Goal: Navigation & Orientation: Find specific page/section

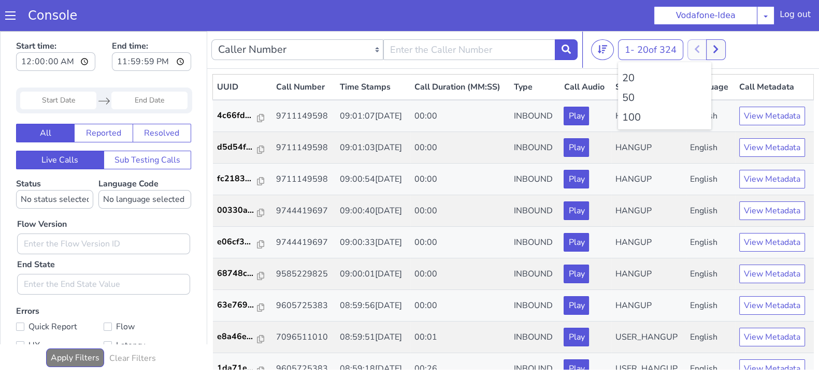
click at [627, 123] on li "100" at bounding box center [664, 118] width 85 height 16
click at [628, 123] on li "100" at bounding box center [664, 118] width 85 height 16
click at [633, 121] on li "100" at bounding box center [664, 118] width 85 height 16
drag, startPoint x: 730, startPoint y: 51, endPoint x: 720, endPoint y: 51, distance: 10.4
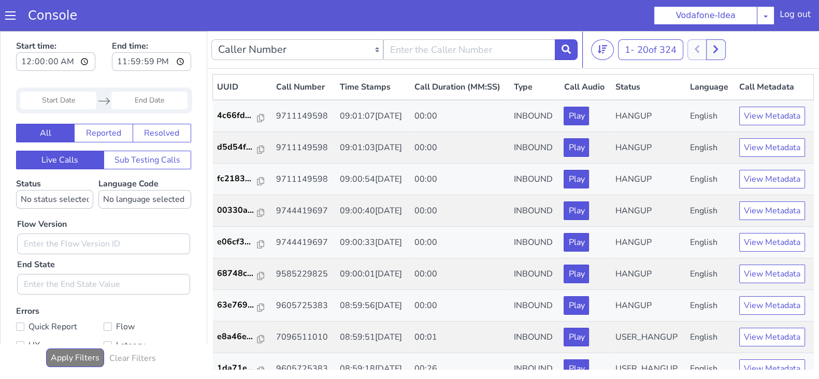
click at [729, 51] on div "1 - 20 of 324 20 50 100" at bounding box center [703, 49] width 224 height 21
click at [718, 50] on icon at bounding box center [716, 49] width 6 height 9
click at [630, 52] on button "1 - 20 of 324" at bounding box center [650, 49] width 65 height 21
click at [629, 119] on li "100" at bounding box center [664, 118] width 85 height 16
click at [718, 46] on icon at bounding box center [716, 49] width 6 height 9
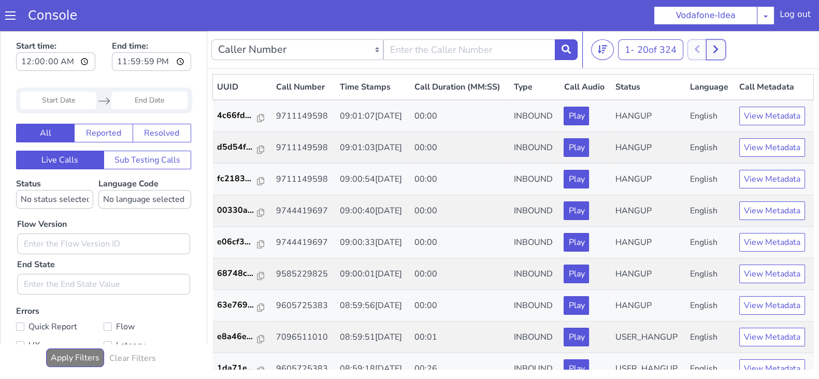
click at [718, 46] on icon at bounding box center [716, 49] width 6 height 9
click at [635, 52] on button "1 - 20 of 324" at bounding box center [650, 49] width 65 height 21
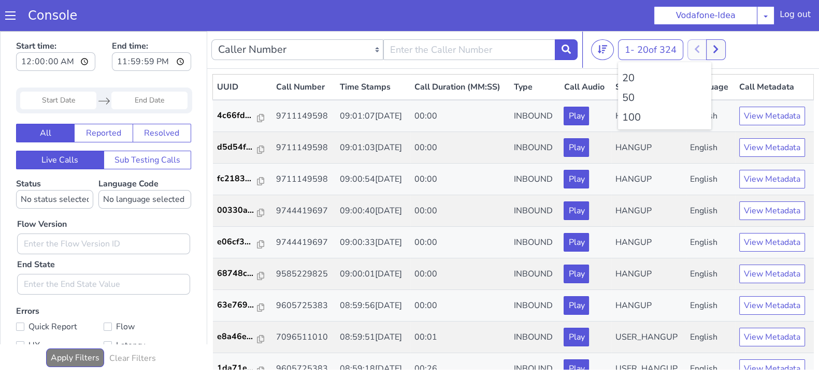
click at [628, 115] on li "100" at bounding box center [664, 118] width 85 height 16
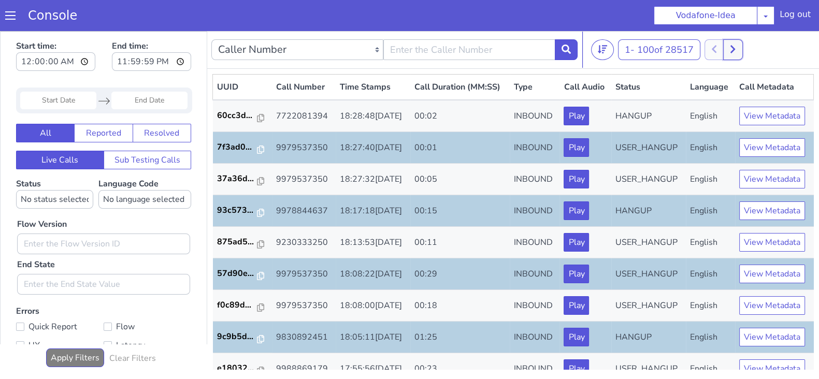
click at [736, 43] on button at bounding box center [732, 49] width 19 height 21
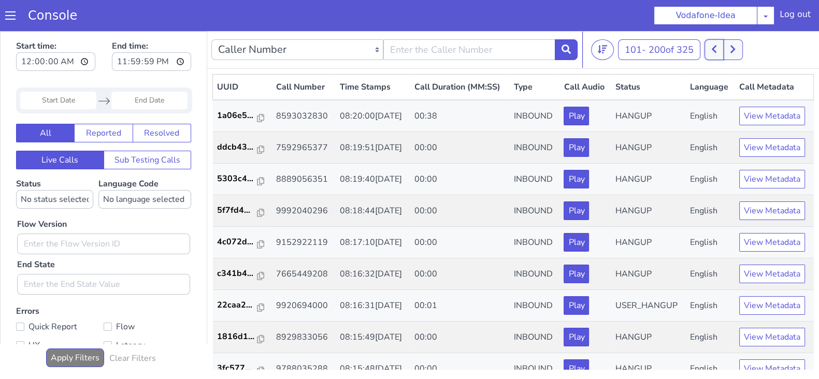
click at [716, 51] on icon at bounding box center [714, 50] width 5 height 8
click at [720, 50] on icon at bounding box center [721, 49] width 6 height 9
click at [710, 50] on button at bounding box center [713, 49] width 19 height 21
click at [723, 54] on button at bounding box center [721, 49] width 19 height 21
click at [714, 53] on icon at bounding box center [714, 49] width 6 height 9
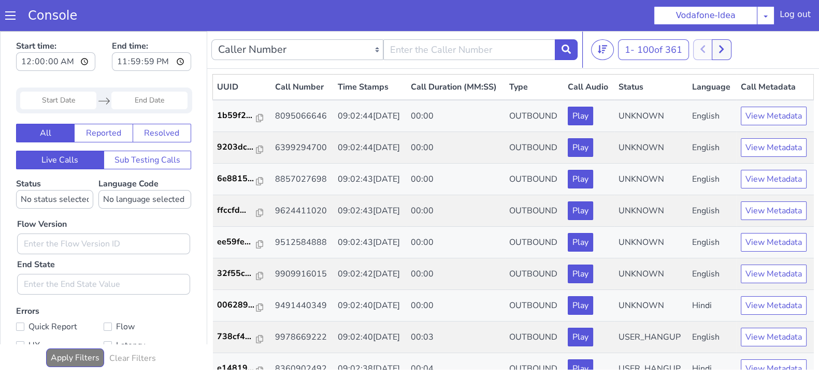
click at [734, 46] on div "1 - 100 of 361 20 50 100" at bounding box center [703, 49] width 224 height 21
click at [727, 45] on button at bounding box center [721, 49] width 19 height 21
click at [737, 60] on nav "Caller Number Call UUID Custom Parameter 101 - 200 of 612 20 50 100" at bounding box center [513, 50] width 612 height 38
click at [735, 52] on icon at bounding box center [733, 49] width 6 height 9
click at [735, 45] on button at bounding box center [738, 49] width 19 height 21
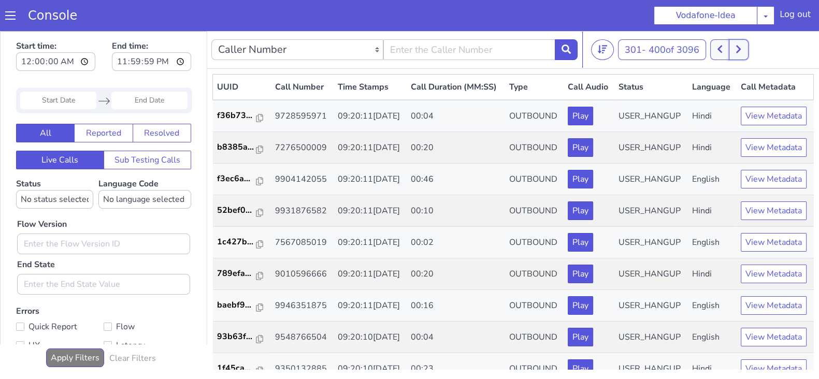
click at [737, 41] on button at bounding box center [738, 49] width 19 height 21
click at [748, 50] on button at bounding box center [738, 49] width 19 height 21
click at [723, 51] on button at bounding box center [725, 49] width 19 height 21
